Goal: Navigation & Orientation: Find specific page/section

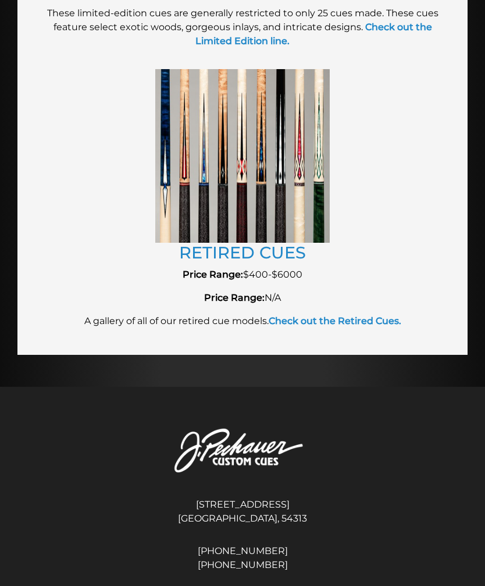
scroll to position [2431, 0]
click at [284, 256] on link "RETIRED CUES" at bounding box center [242, 253] width 127 height 20
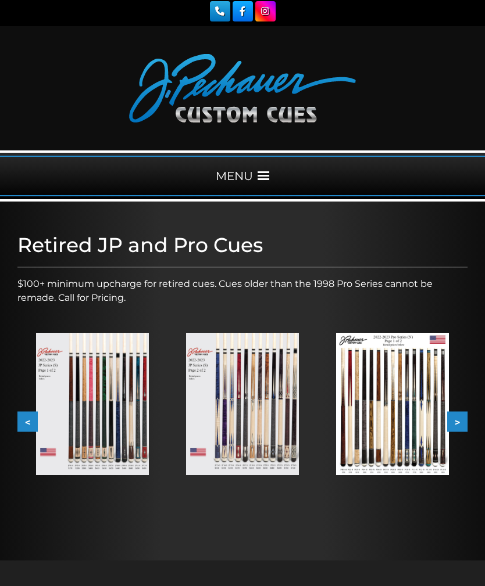
scroll to position [3, 0]
click at [88, 368] on img at bounding box center [92, 404] width 113 height 142
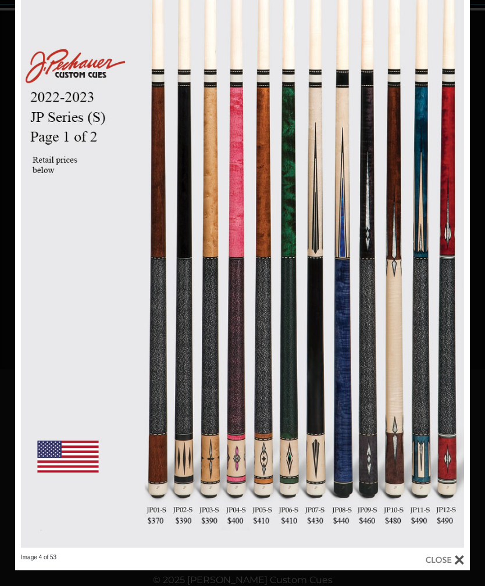
scroll to position [189, 0]
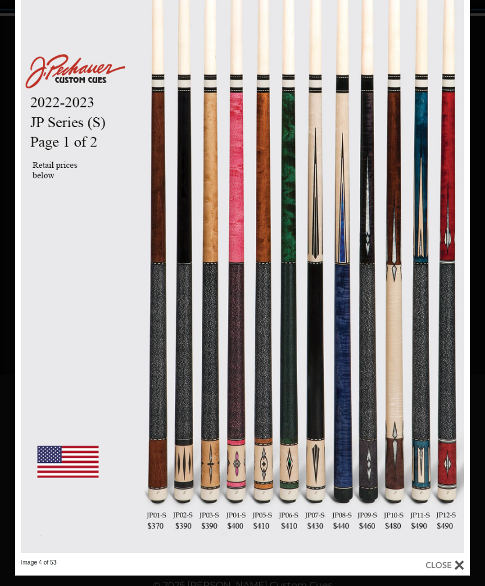
click at [457, 276] on link at bounding box center [367, 274] width 205 height 569
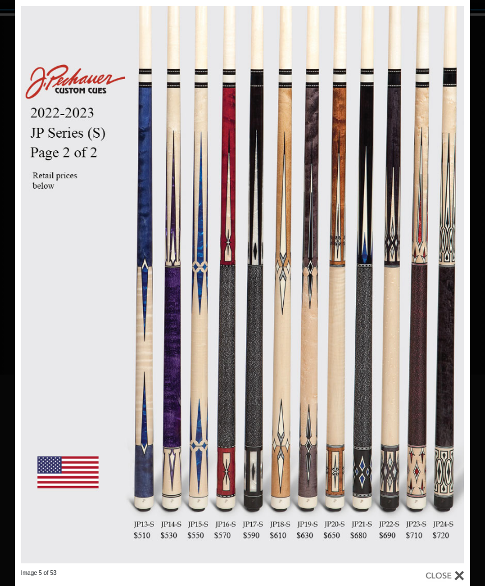
click at [460, 287] on link at bounding box center [367, 284] width 205 height 569
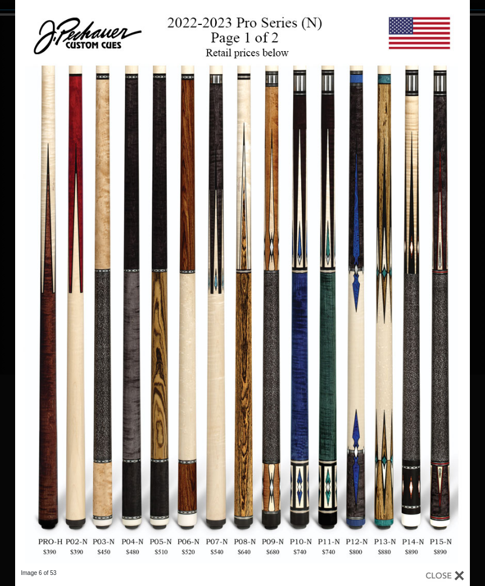
click at [456, 285] on link at bounding box center [367, 284] width 205 height 569
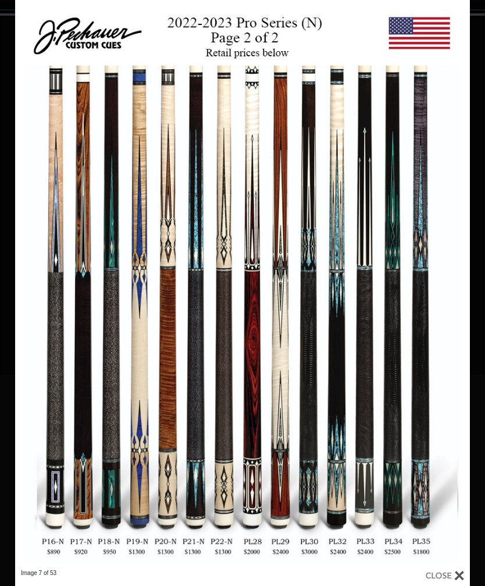
click at [460, 286] on link at bounding box center [367, 284] width 205 height 569
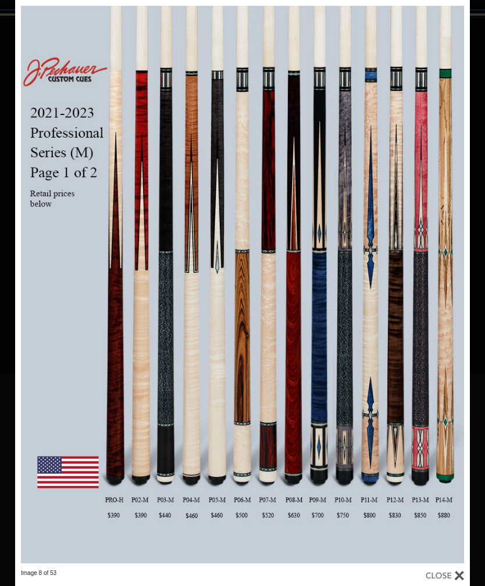
click at [461, 283] on link at bounding box center [367, 284] width 205 height 569
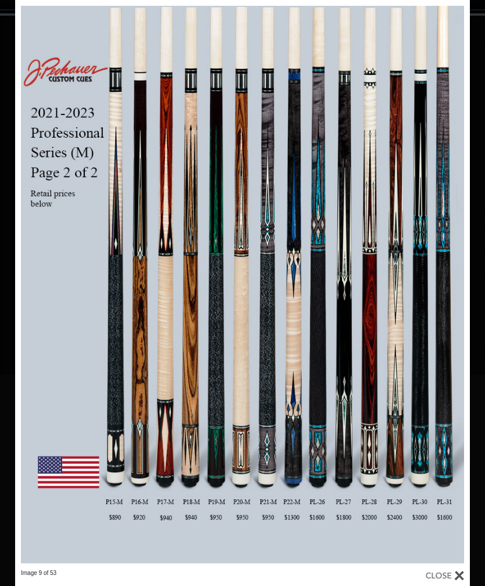
click at [456, 282] on link at bounding box center [367, 284] width 205 height 569
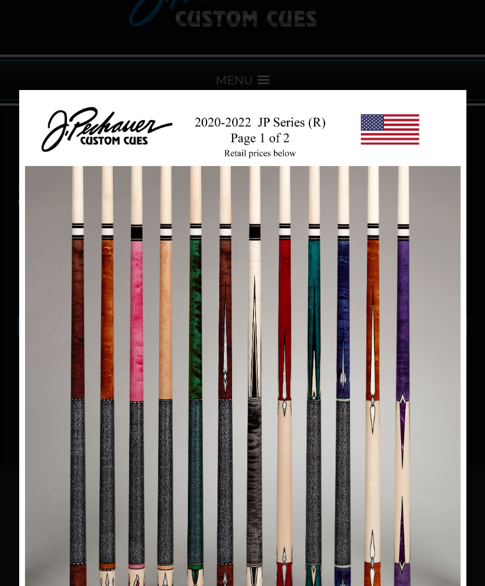
scroll to position [0, 0]
